Goal: Task Accomplishment & Management: Use online tool/utility

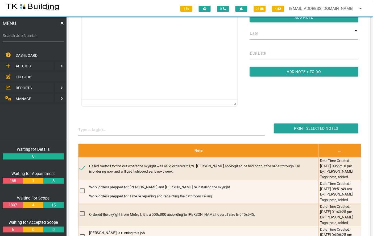
click at [20, 77] on span "EDIT JOB" at bounding box center [24, 77] width 16 height 4
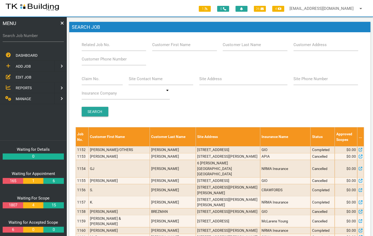
click at [102, 44] on label "Related Job No." at bounding box center [96, 45] width 28 height 6
click at [102, 44] on input "Related Job No." at bounding box center [114, 45] width 65 height 12
type input "27653"
click at [95, 112] on input "Search" at bounding box center [95, 112] width 27 height 10
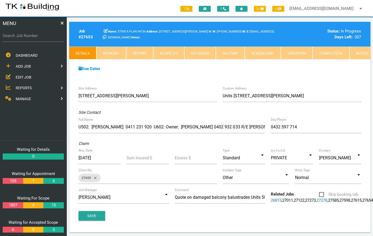
click at [358, 54] on link "Notes" at bounding box center [361, 53] width 25 height 13
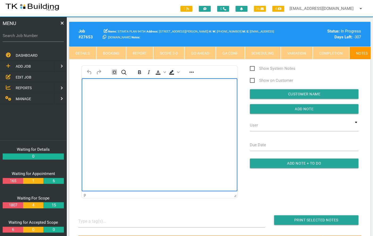
click at [122, 102] on body "Rich Text Area. Press ALT-0 for help." at bounding box center [160, 94] width 156 height 18
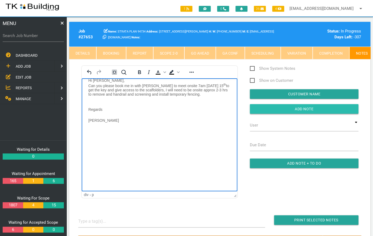
click at [302, 113] on input "Add Note" at bounding box center [304, 109] width 109 height 10
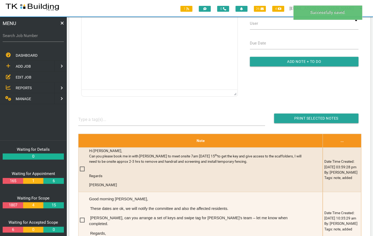
scroll to position [102, 0]
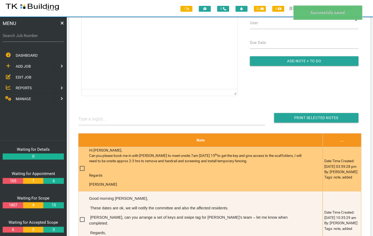
click at [82, 172] on span at bounding box center [84, 168] width 9 height 7
click at [82, 168] on input "checkbox" at bounding box center [81, 166] width 3 height 3
checkbox input "true"
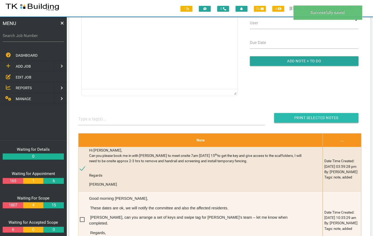
click at [331, 121] on input "Print Selected Notes" at bounding box center [316, 118] width 84 height 10
